Goal: Task Accomplishment & Management: Complete application form

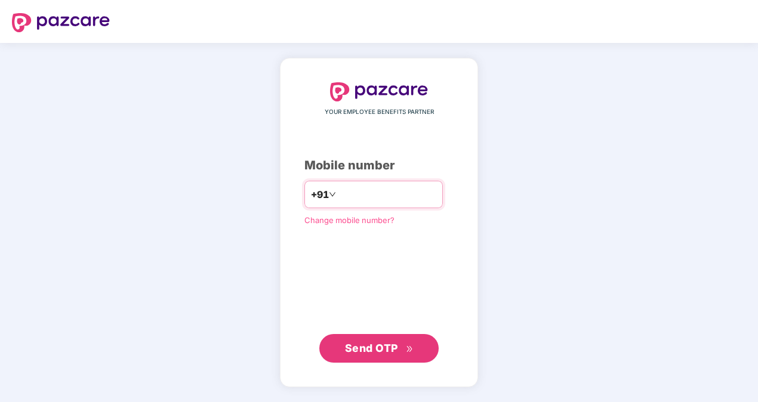
type input "**********"
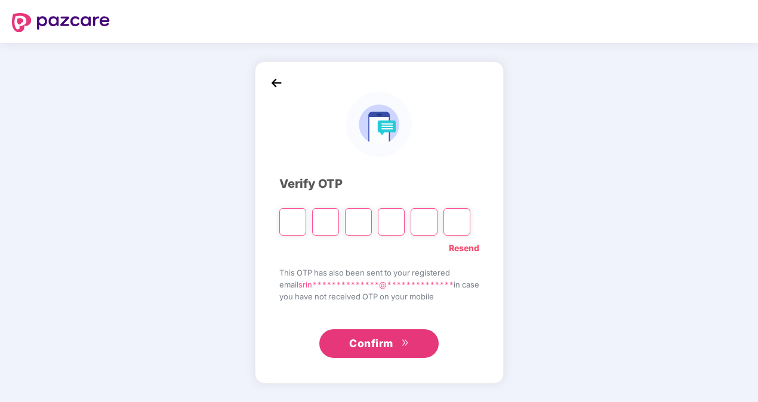
type input "*"
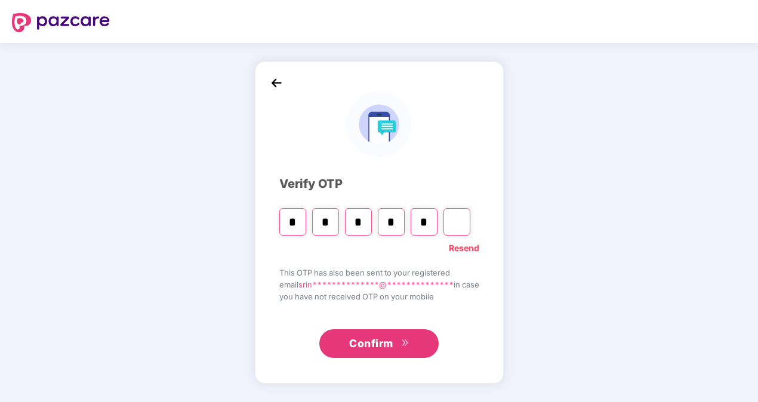
type input "*"
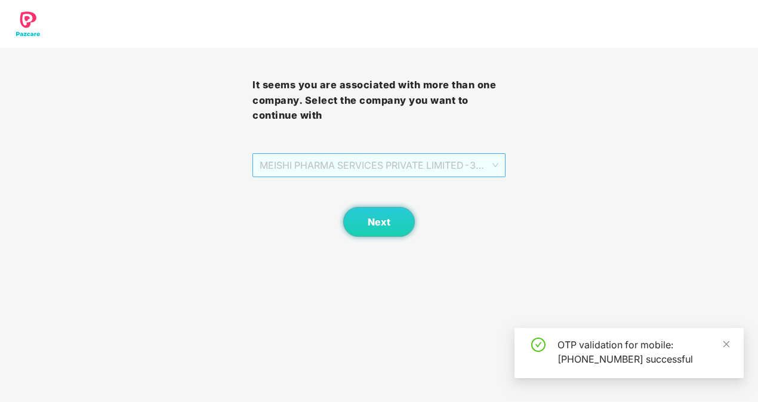
click at [484, 170] on span "MEISHI PHARMA SERVICES PRIVATE LIMITED - 303000028 - ADMIN" at bounding box center [379, 165] width 238 height 23
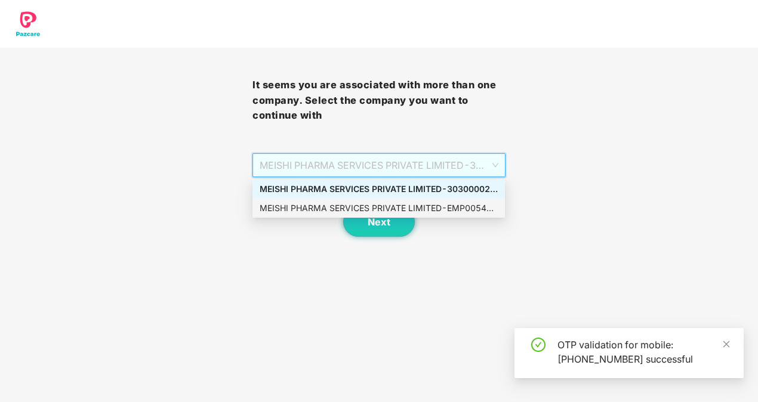
click at [422, 203] on div "MEISHI PHARMA SERVICES PRIVATE LIMITED - EMP0054 - ADMIN" at bounding box center [379, 208] width 238 height 13
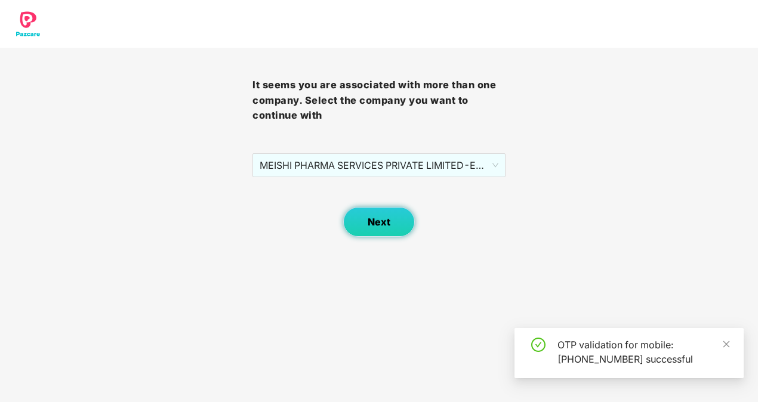
click at [393, 218] on button "Next" at bounding box center [379, 222] width 72 height 30
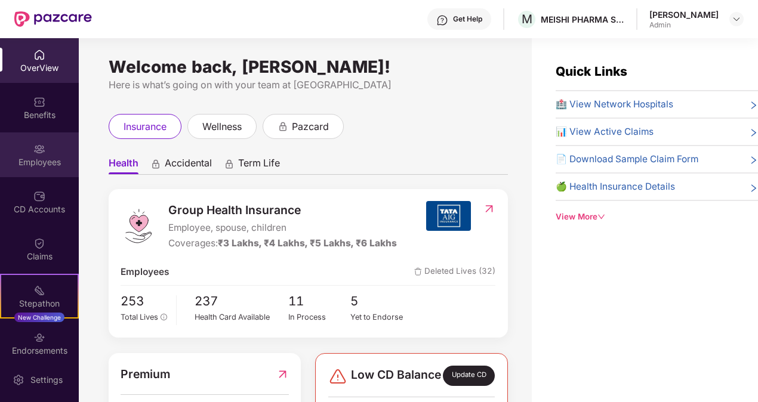
click at [38, 155] on img at bounding box center [39, 149] width 12 height 12
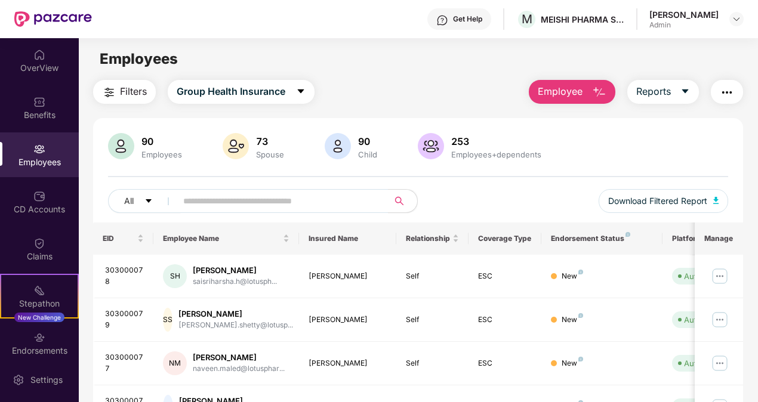
click at [563, 93] on span "Employee" at bounding box center [560, 91] width 45 height 15
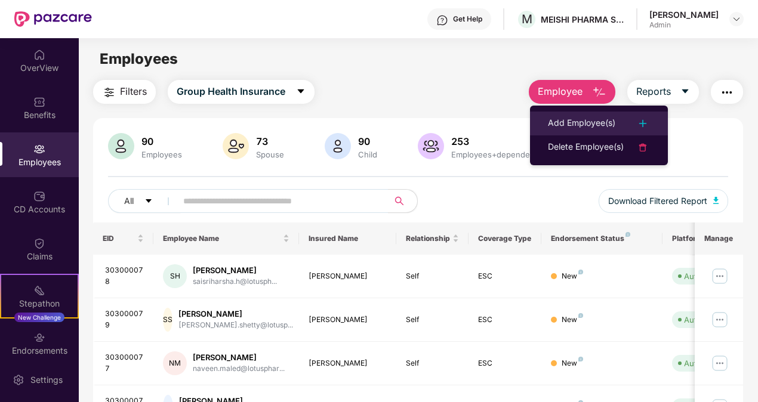
click at [584, 125] on div "Add Employee(s)" at bounding box center [581, 123] width 67 height 14
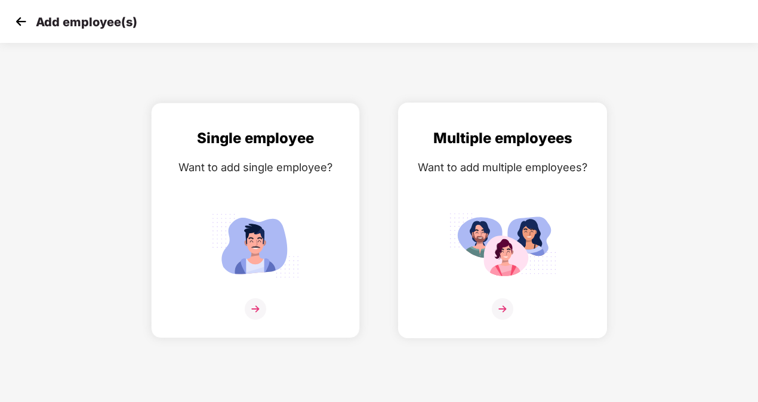
click at [451, 245] on img at bounding box center [502, 245] width 107 height 75
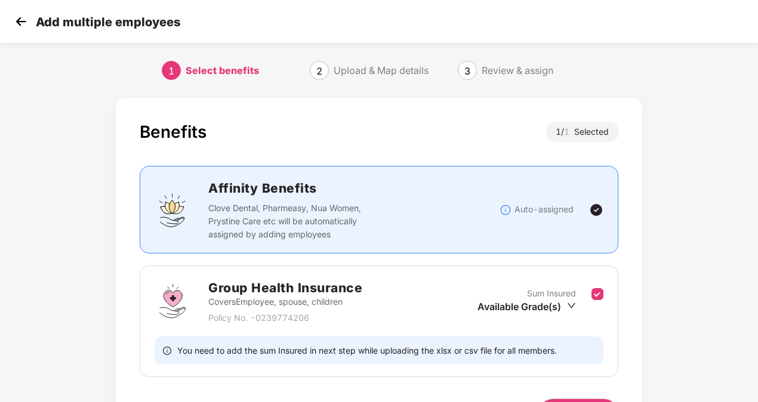
scroll to position [78, 0]
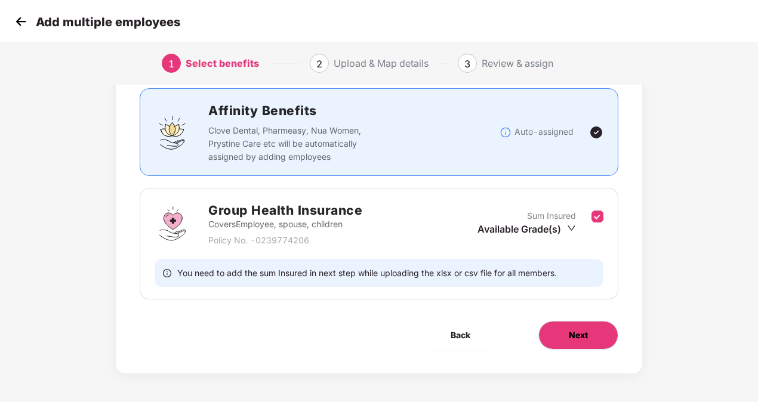
click at [581, 346] on button "Next" at bounding box center [578, 335] width 80 height 29
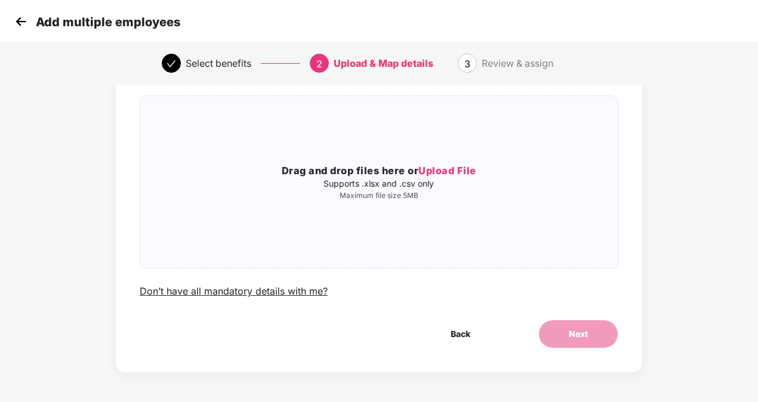
scroll to position [0, 0]
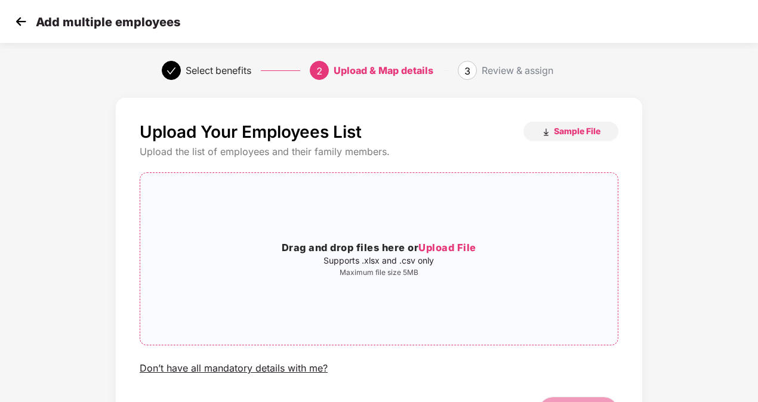
click at [437, 244] on span "Upload File" at bounding box center [447, 248] width 58 height 12
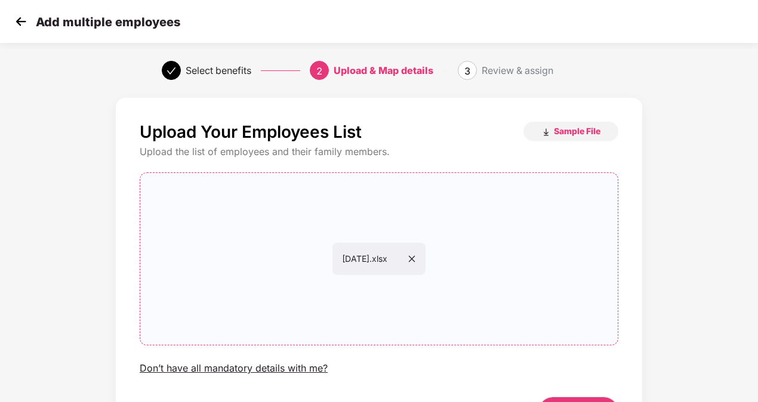
scroll to position [77, 0]
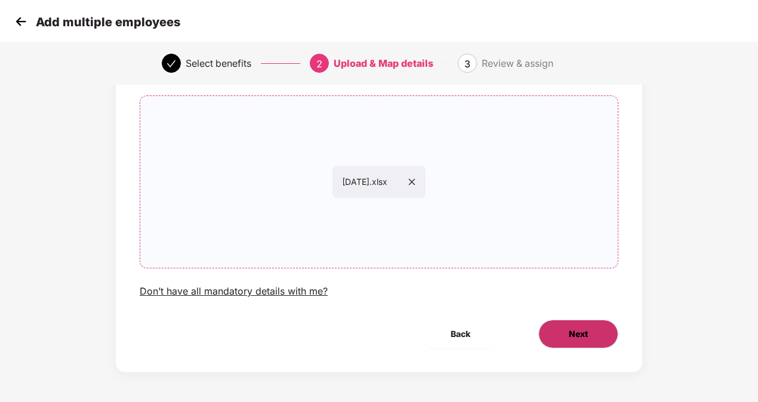
drag, startPoint x: 587, startPoint y: 350, endPoint x: 576, endPoint y: 325, distance: 27.0
click at [576, 325] on div "Upload Your Employees List Sample File Upload the list of employees and their f…" at bounding box center [379, 196] width 526 height 351
click at [576, 325] on button "Next" at bounding box center [578, 334] width 80 height 29
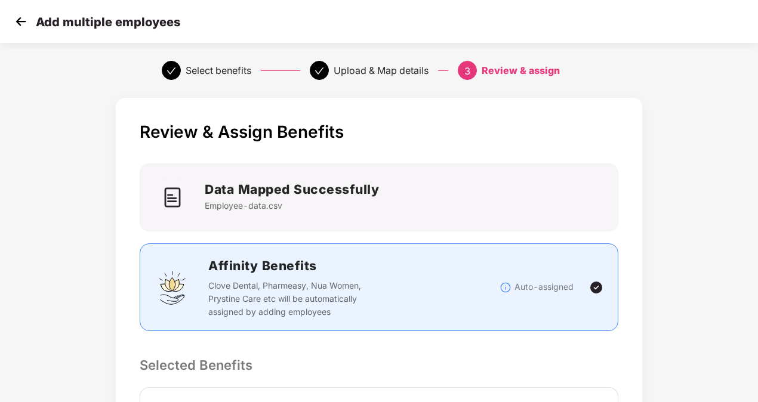
scroll to position [248, 0]
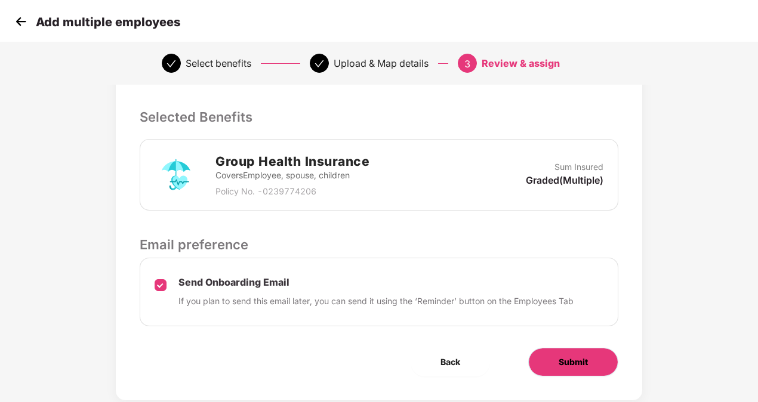
click at [553, 363] on button "Submit" at bounding box center [573, 362] width 90 height 29
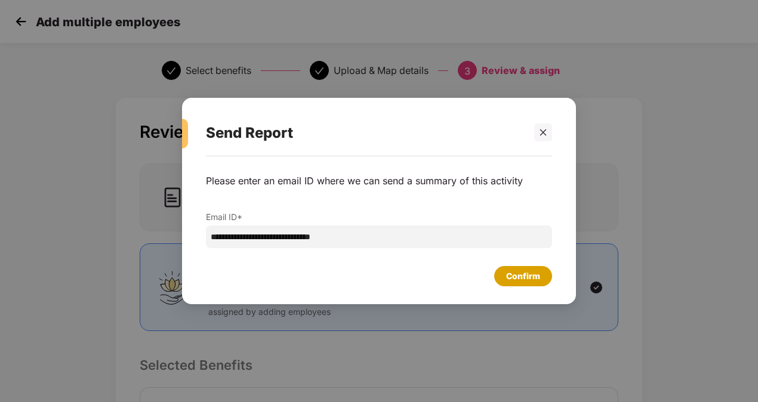
click at [533, 282] on div "Confirm" at bounding box center [523, 276] width 34 height 13
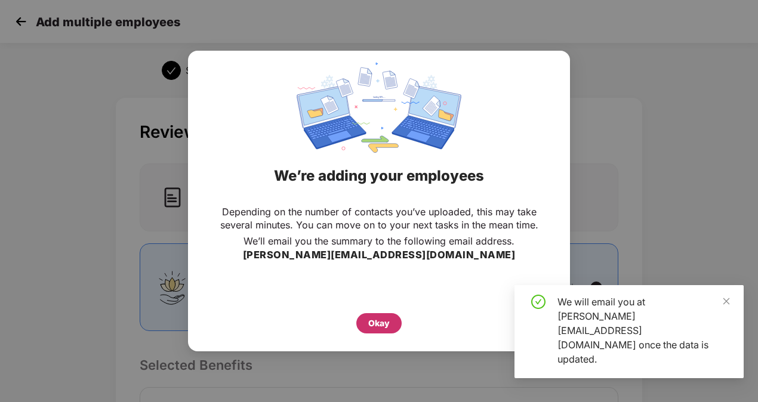
click at [362, 328] on div "Okay" at bounding box center [378, 323] width 45 height 20
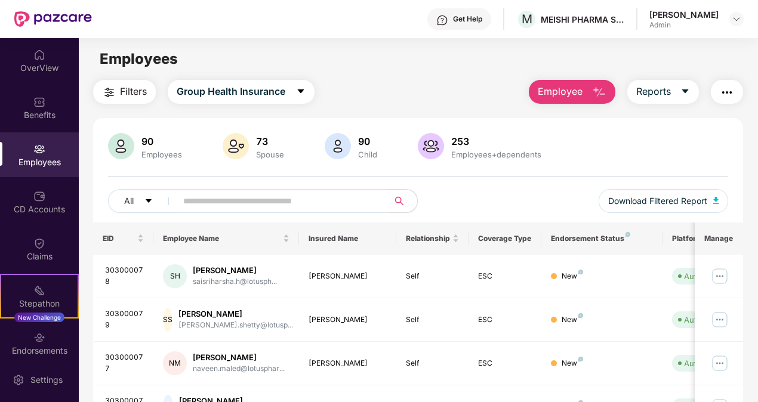
click at [753, 243] on div "Filters Group Health Insurance Employee Reports 90 Employees 73 Spouse 90 Child…" at bounding box center [418, 406] width 678 height 653
click at [755, 301] on div "Filters Group Health Insurance Employee Reports 90 Employees 73 Spouse 90 Child…" at bounding box center [418, 406] width 678 height 653
click at [38, 154] on img at bounding box center [39, 149] width 12 height 12
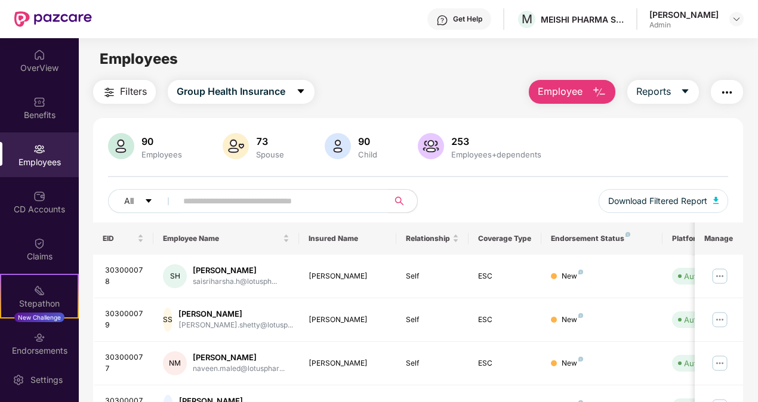
click at [594, 91] on img "button" at bounding box center [599, 92] width 14 height 14
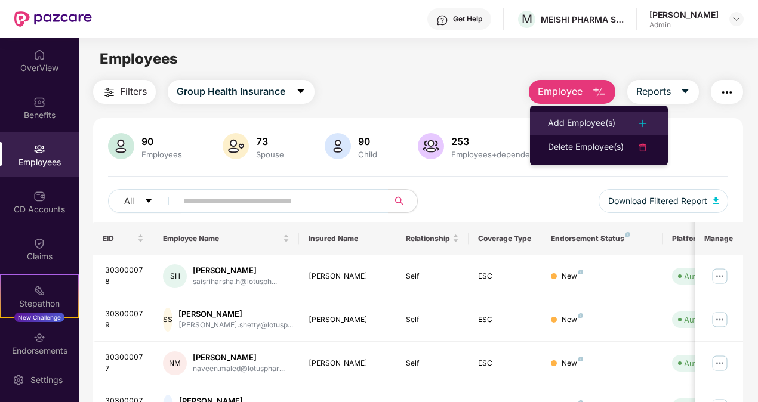
click at [566, 122] on div "Add Employee(s)" at bounding box center [581, 123] width 67 height 14
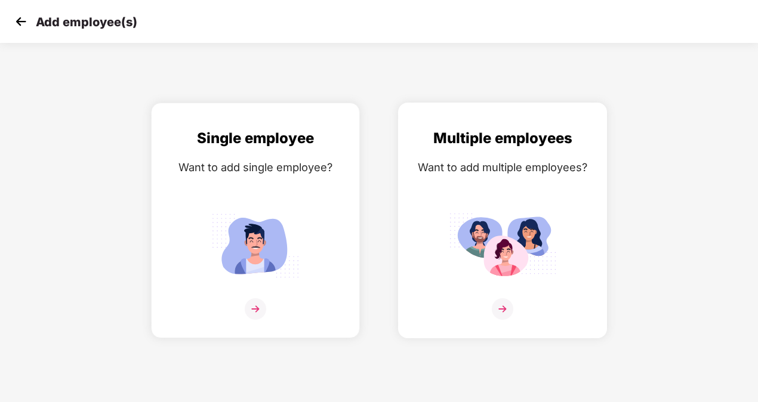
click at [487, 254] on img at bounding box center [502, 245] width 107 height 75
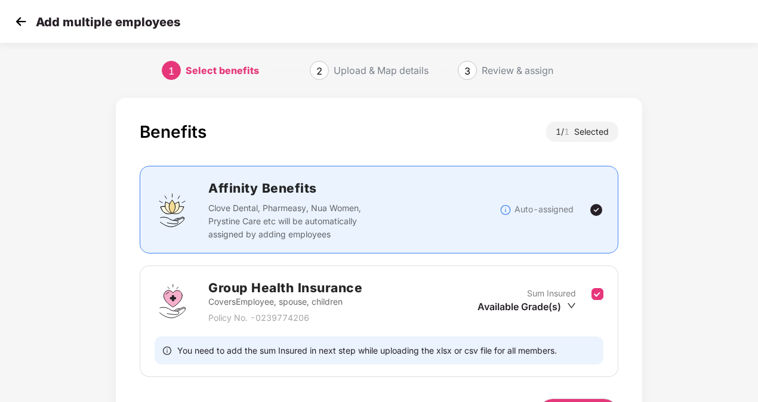
scroll to position [78, 0]
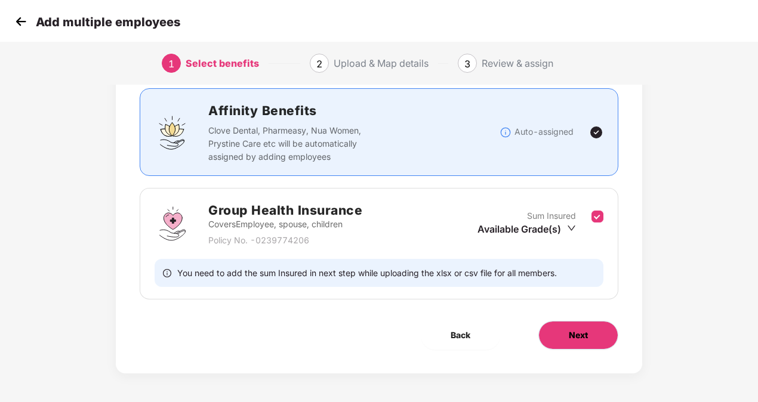
click at [597, 333] on button "Next" at bounding box center [578, 335] width 80 height 29
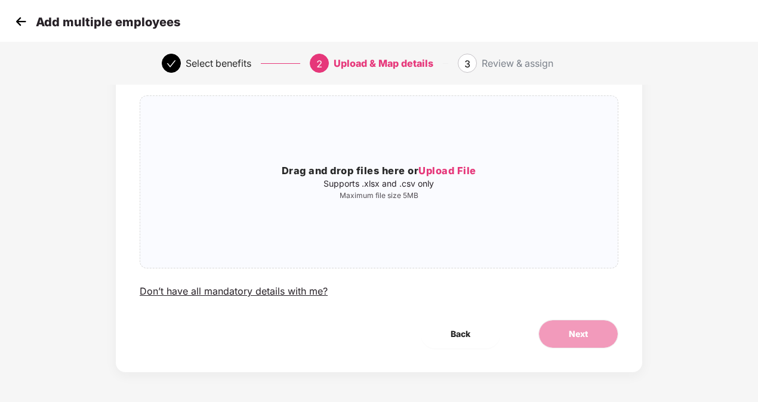
scroll to position [0, 0]
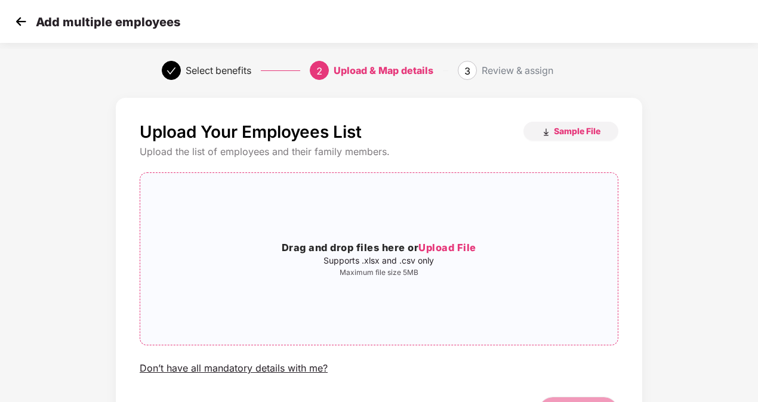
click at [456, 246] on span "Upload File" at bounding box center [447, 248] width 58 height 12
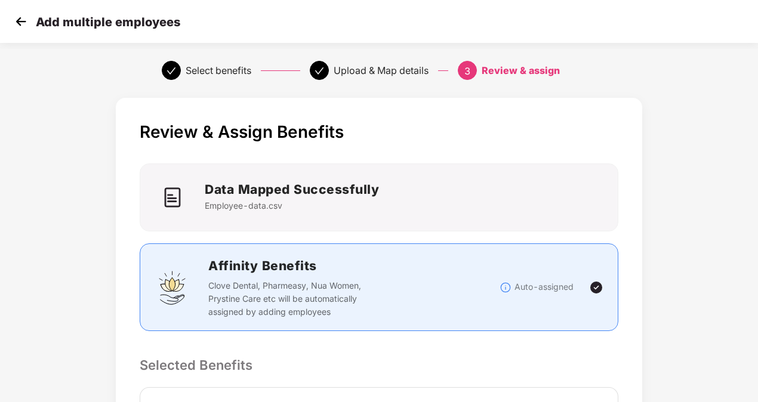
scroll to position [274, 0]
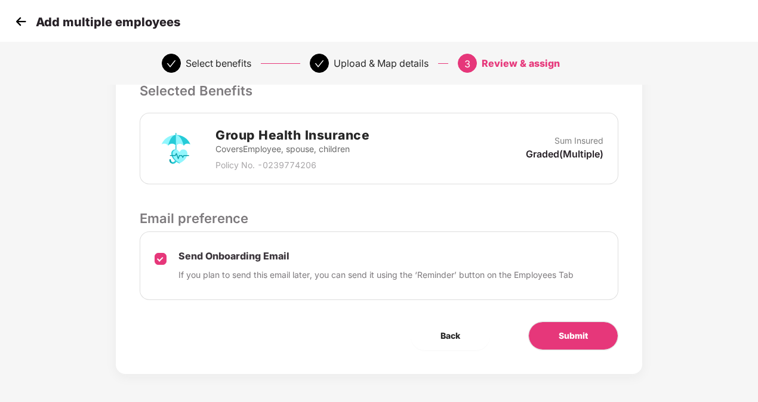
click at [604, 349] on div "Review & Assign Benefits Data Mapped Successfully Employee-data.csv Affinity Be…" at bounding box center [379, 98] width 526 height 551
click at [600, 336] on button "Submit" at bounding box center [573, 336] width 90 height 29
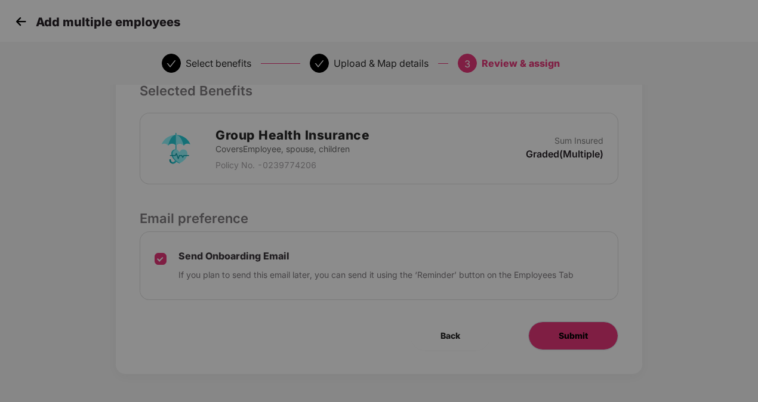
scroll to position [0, 0]
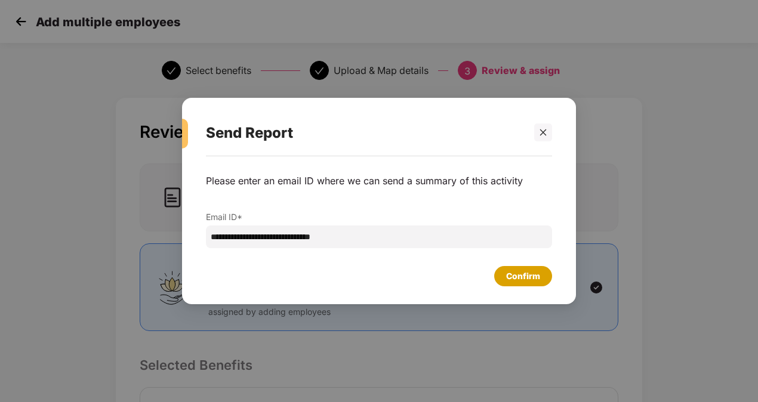
click at [496, 278] on div "Confirm" at bounding box center [523, 276] width 58 height 20
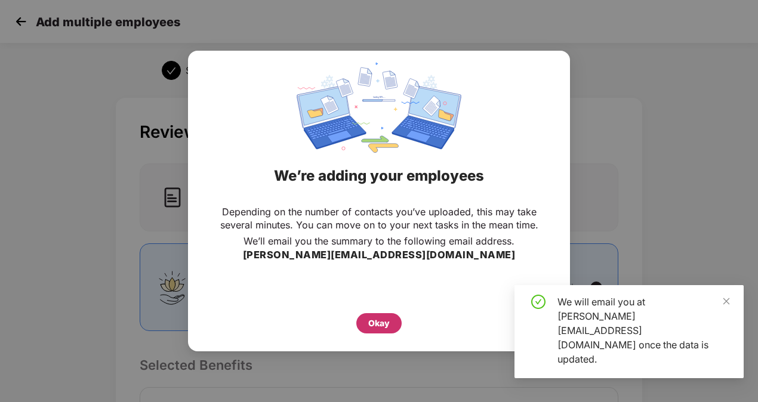
drag, startPoint x: 367, startPoint y: 333, endPoint x: 362, endPoint y: 326, distance: 8.9
click at [362, 326] on div "Okay" at bounding box center [378, 323] width 45 height 20
